Goal: Find specific page/section

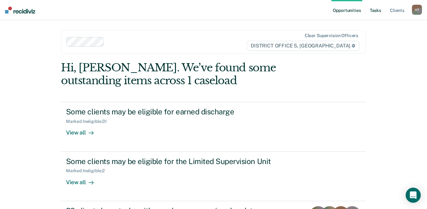
click at [372, 12] on link "Tasks" at bounding box center [375, 10] width 14 height 20
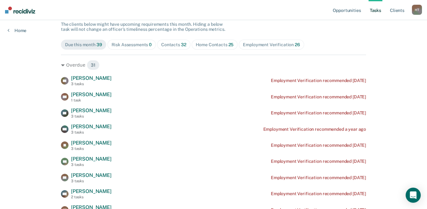
scroll to position [60, 0]
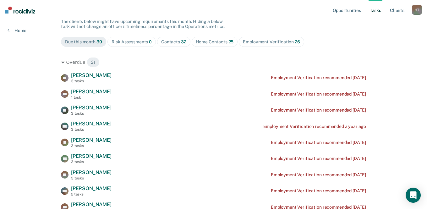
click at [181, 41] on span "32" at bounding box center [183, 41] width 5 height 5
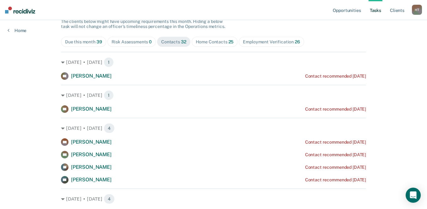
click at [214, 39] on div "Home Contacts 25" at bounding box center [215, 41] width 38 height 5
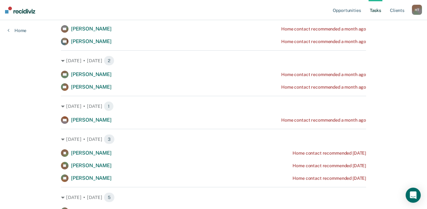
scroll to position [69, 0]
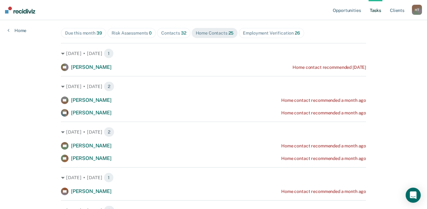
click at [171, 29] on span "Contacts 32" at bounding box center [173, 33] width 33 height 10
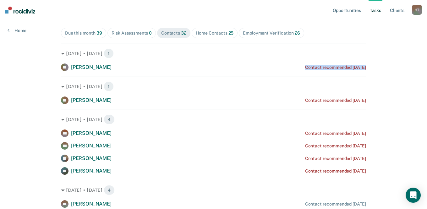
drag, startPoint x: 300, startPoint y: 74, endPoint x: 247, endPoint y: 65, distance: 54.4
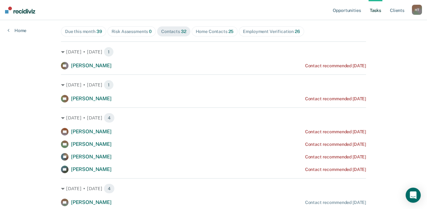
scroll to position [95, 0]
